Goal: Task Accomplishment & Management: Complete application form

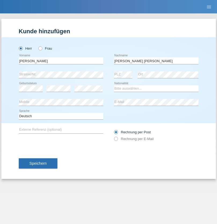
type input "[PERSON_NAME]"
select select "CH"
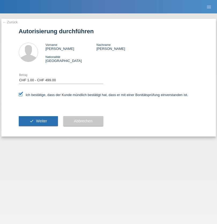
select select "1"
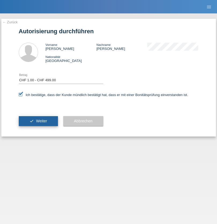
click at [38, 121] on span "Weiter" at bounding box center [41, 121] width 11 height 4
